Goal: Transaction & Acquisition: Purchase product/service

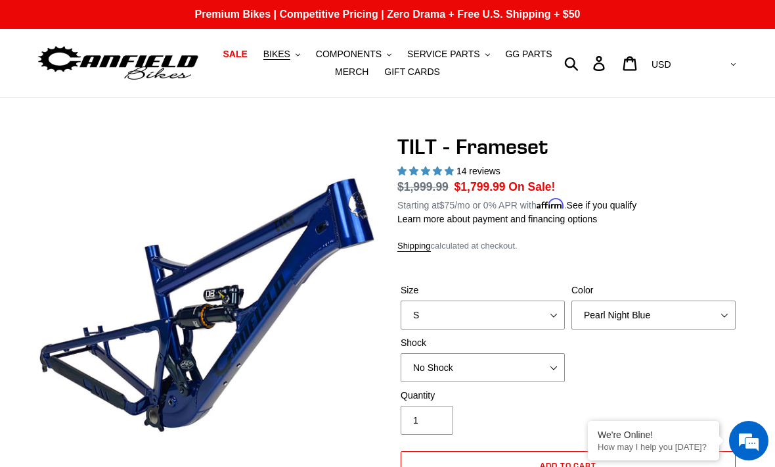
select select "highest-rating"
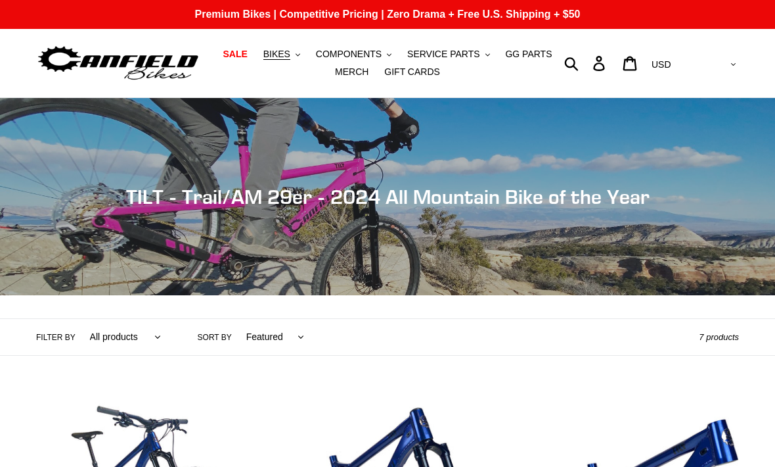
click at [355, 55] on span "COMPONENTS" at bounding box center [349, 54] width 66 height 11
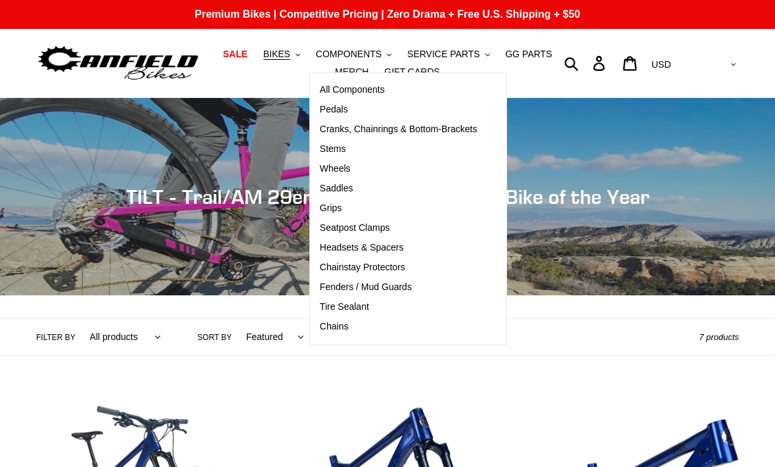
click at [332, 113] on span "Pedals" at bounding box center [334, 109] width 28 height 11
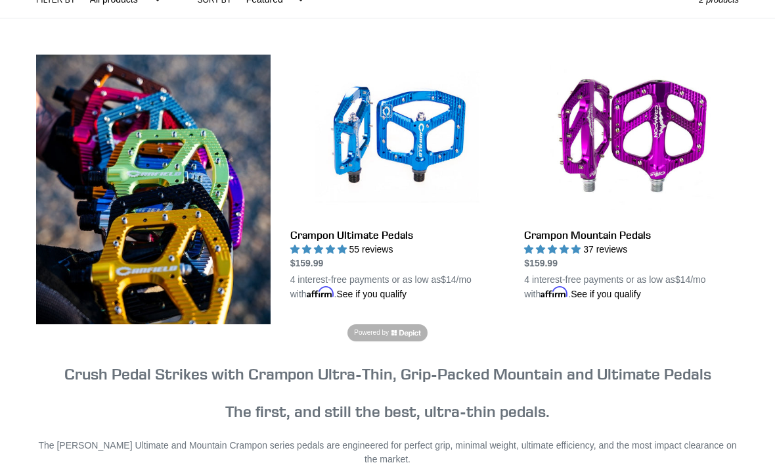
scroll to position [337, 0]
click at [390, 131] on link "Crampon Ultimate Pedals" at bounding box center [397, 178] width 215 height 246
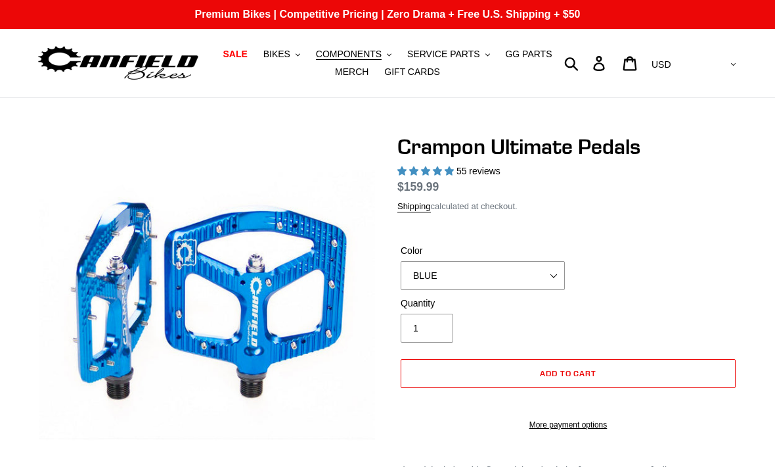
select select "highest-rating"
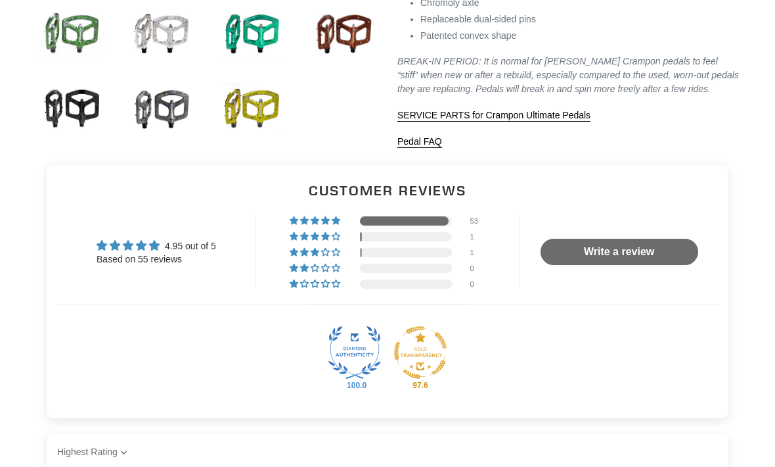
scroll to position [651, 0]
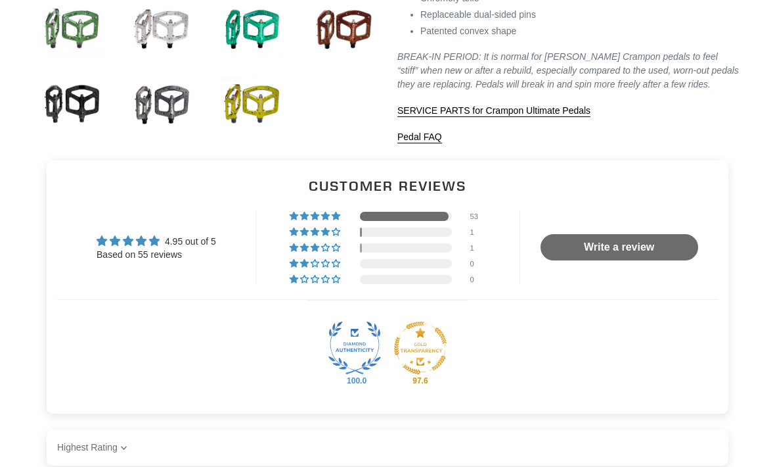
click at [495, 118] on link "SERVICE PARTS for Crampon Ultimate Pedals" at bounding box center [494, 112] width 193 height 12
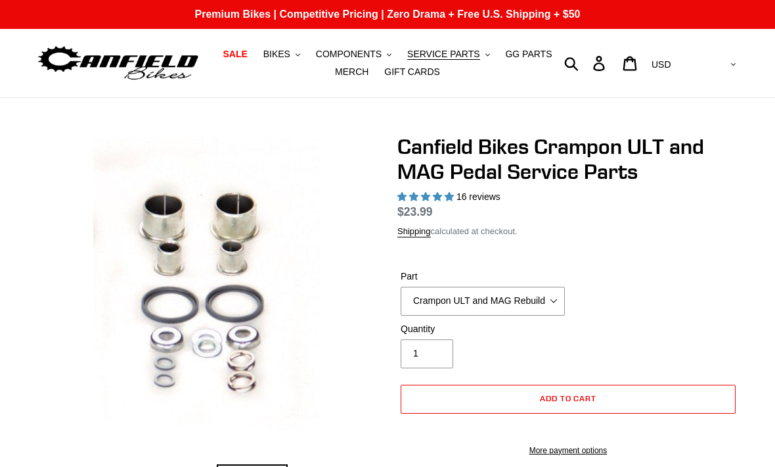
select select "highest-rating"
click at [526, 60] on span "GG PARTS" at bounding box center [528, 54] width 47 height 11
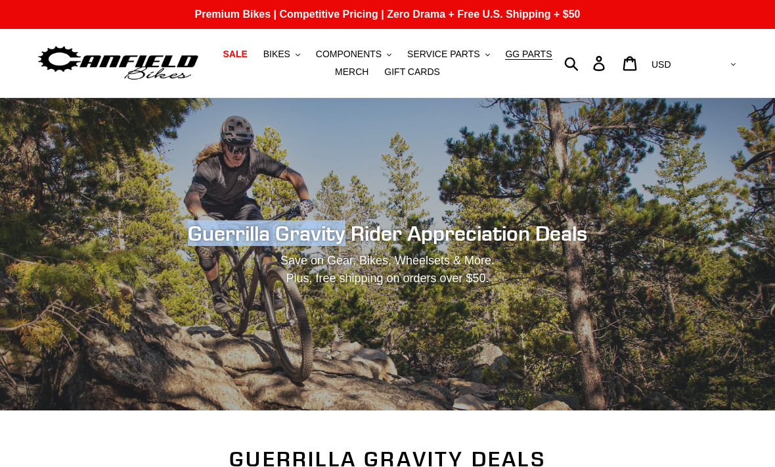
click at [273, 49] on span "BIKES" at bounding box center [276, 54] width 27 height 11
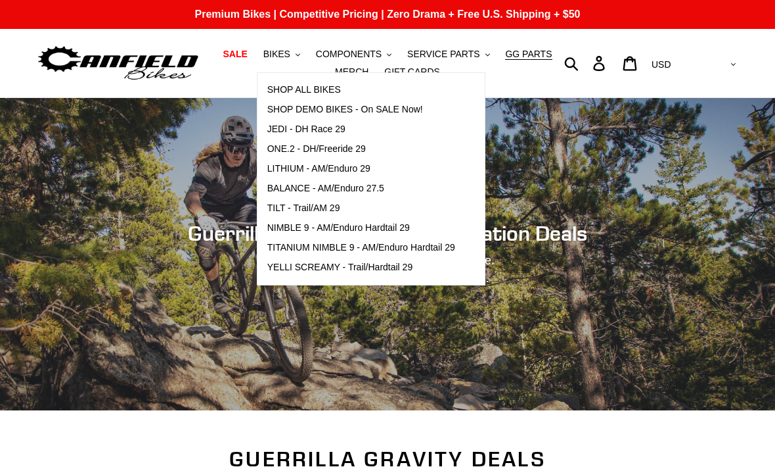
click at [313, 209] on span "TILT - Trail/AM 29" at bounding box center [303, 207] width 73 height 11
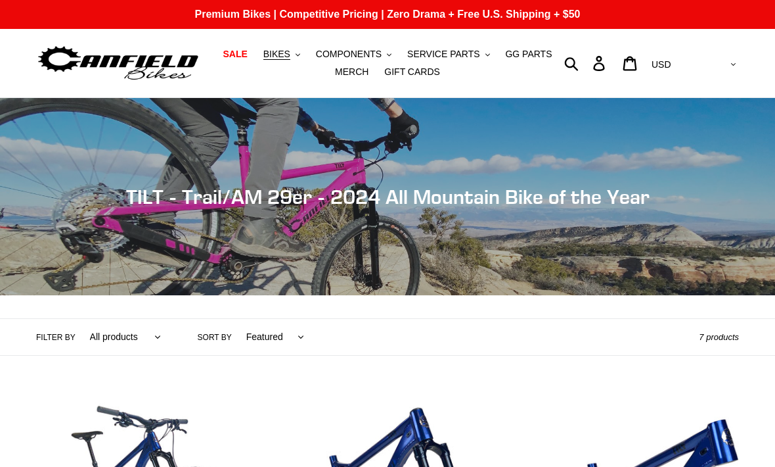
click at [279, 60] on span "BIKES" at bounding box center [276, 54] width 27 height 11
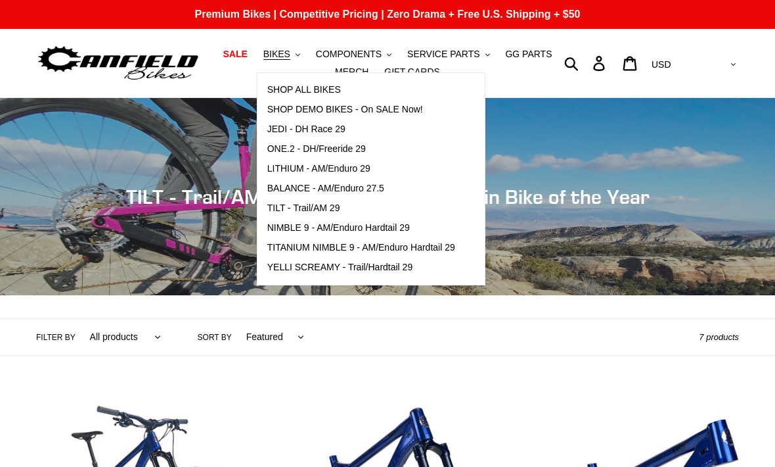
click at [25, 73] on header "SALE BIKES .cls-1{fill:#231f20} SHOP ALL BIKES SHOP DEMO BIKES - On SALE Now! J…" at bounding box center [387, 63] width 775 height 69
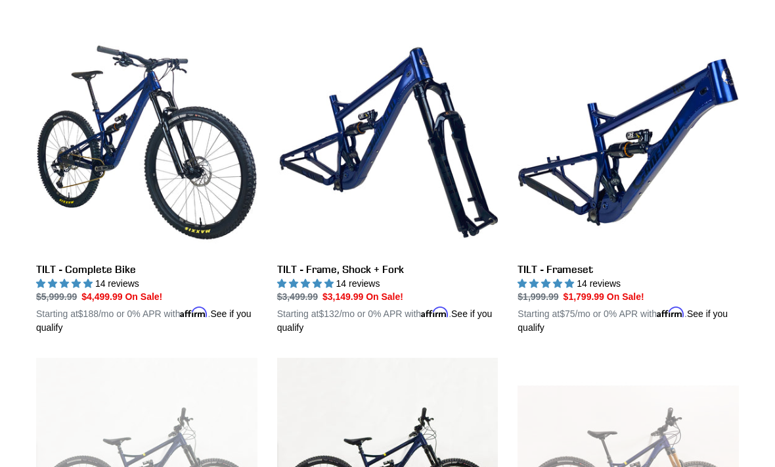
scroll to position [364, 0]
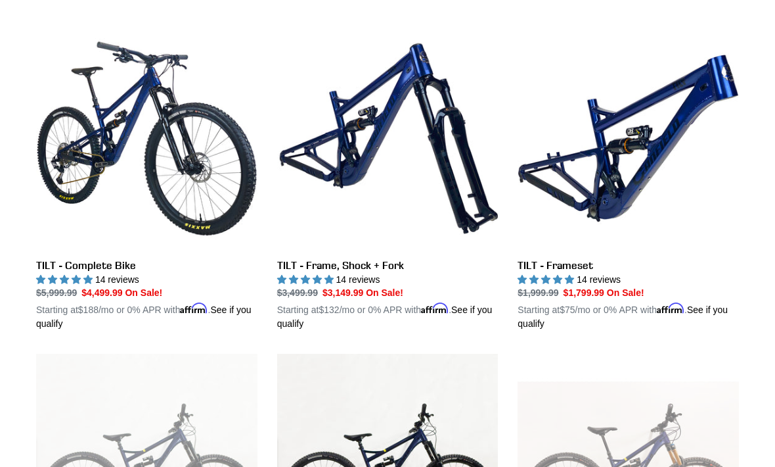
click at [108, 135] on link "TILT - Complete Bike" at bounding box center [146, 179] width 221 height 303
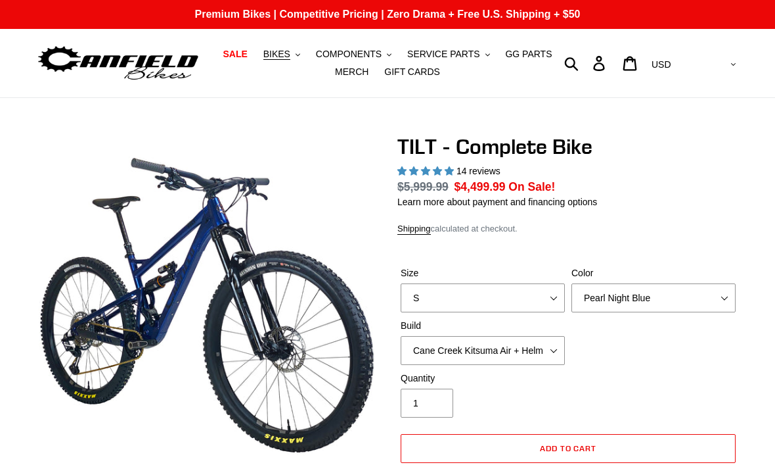
select select "highest-rating"
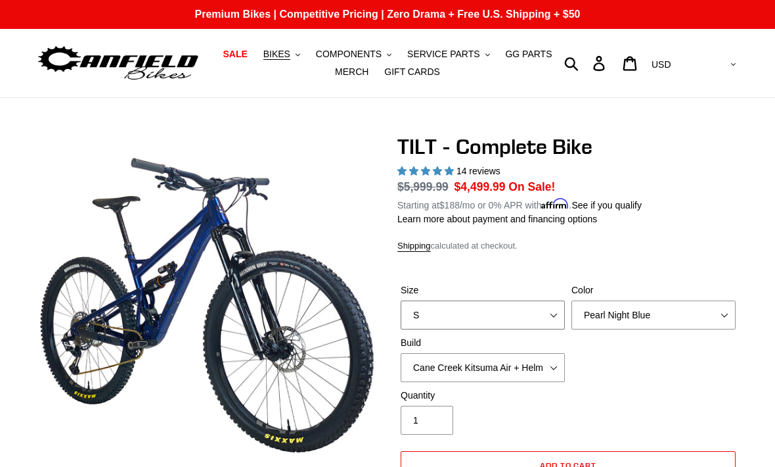
click at [547, 315] on select "S M L" at bounding box center [483, 314] width 164 height 29
select select "M"
click at [548, 370] on select "Cane Creek Kitsuma Air + Helm MKII 140 + SRAM GX Cane Creek Kitsuma Air + Helm …" at bounding box center [483, 367] width 164 height 29
